Goal: Transaction & Acquisition: Purchase product/service

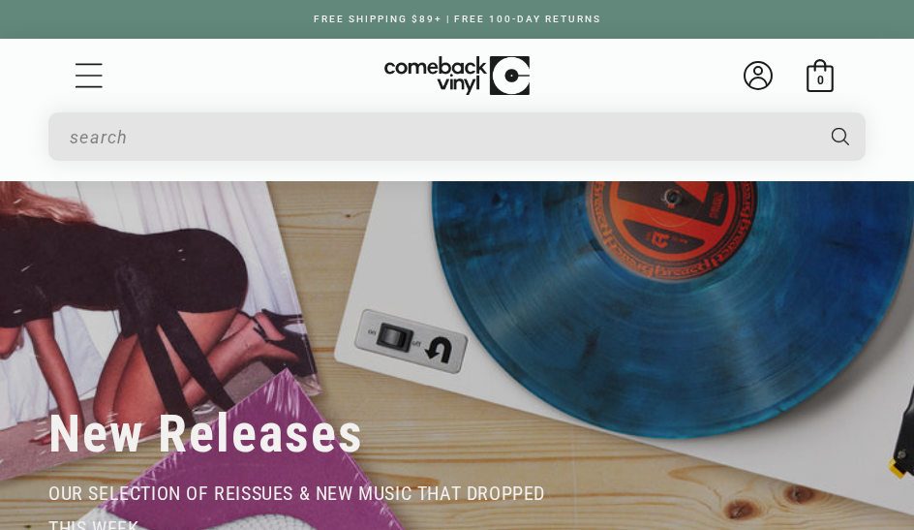
click at [85, 143] on input "Search" at bounding box center [441, 137] width 742 height 40
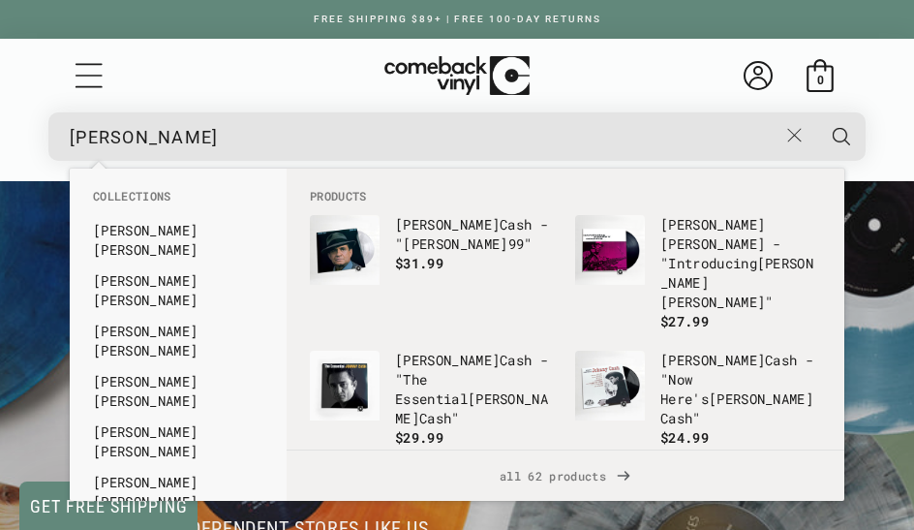
scroll to position [0, 913]
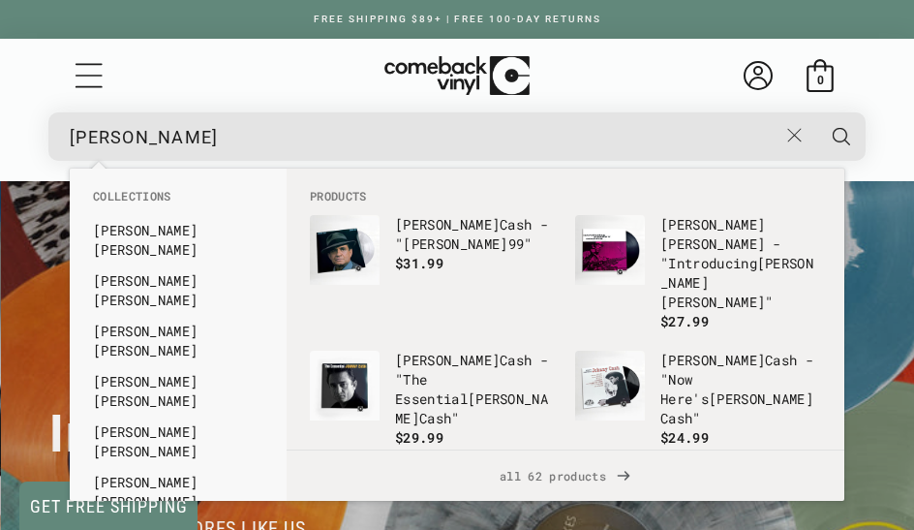
type input "johnny"
click at [197, 523] on link "Johnny Cash" at bounding box center [178, 532] width 170 height 19
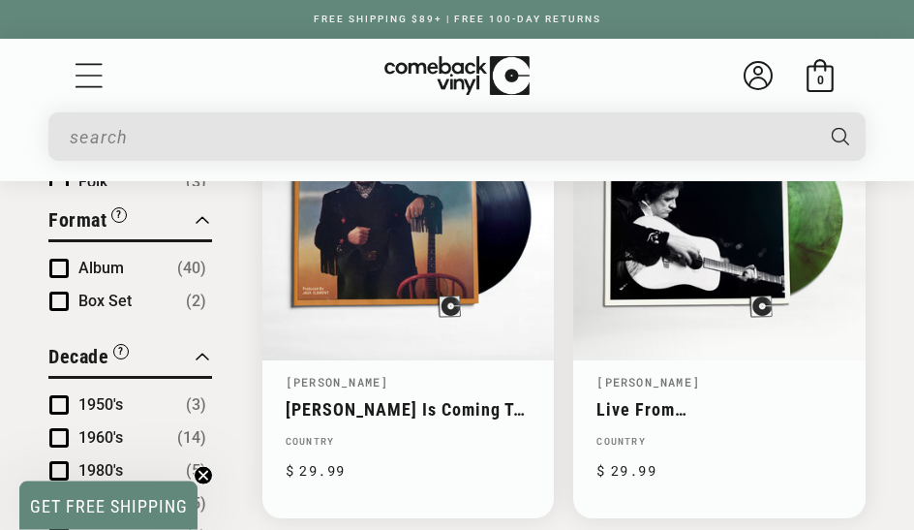
scroll to position [822, 0]
click at [53, 264] on span "Product filter" at bounding box center [58, 268] width 19 height 19
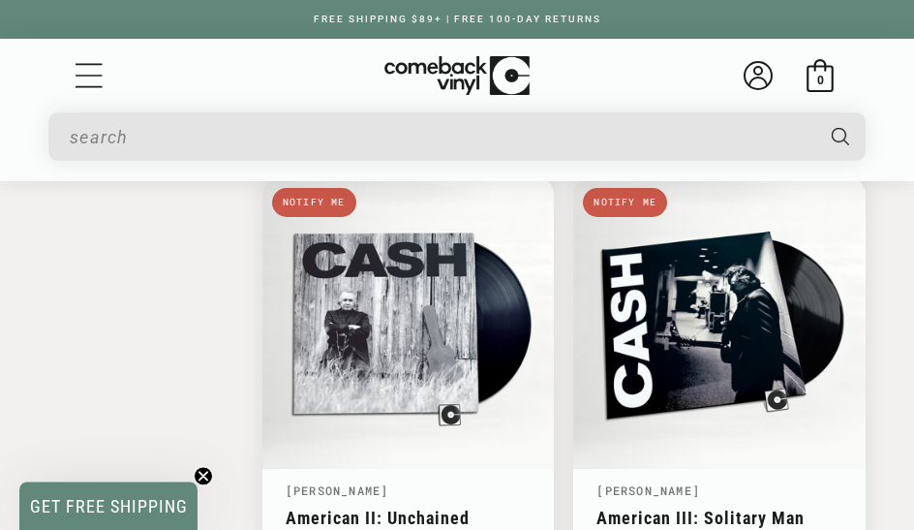
scroll to position [4590, 0]
